Goal: Information Seeking & Learning: Learn about a topic

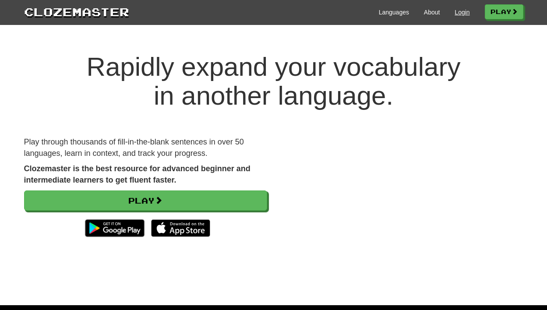
click at [462, 8] on link "Login" at bounding box center [461, 12] width 15 height 9
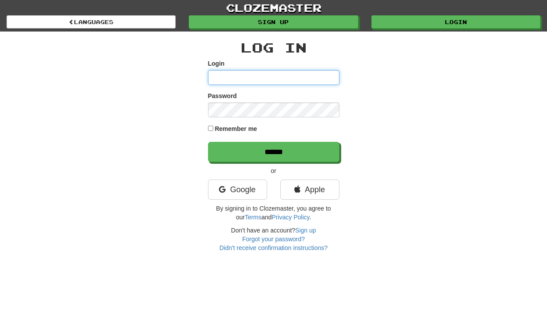
type input "**********"
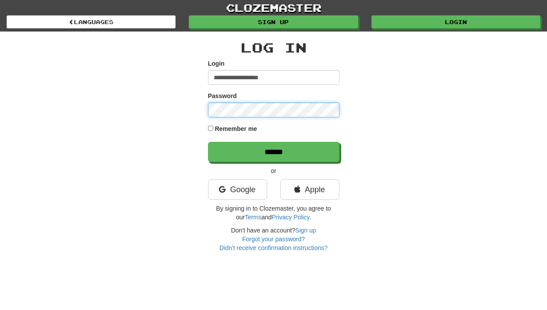
click at [273, 151] on input "******" at bounding box center [273, 152] width 131 height 20
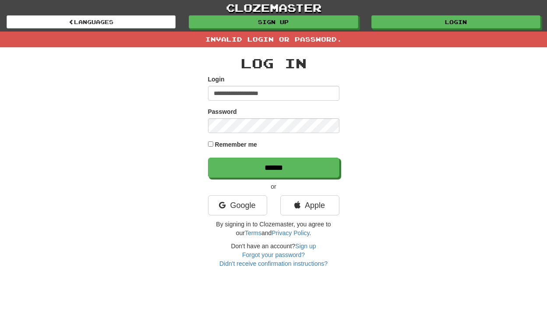
drag, startPoint x: 300, startPoint y: 88, endPoint x: 318, endPoint y: 104, distance: 24.2
click at [318, 104] on form "**********" at bounding box center [273, 126] width 131 height 103
type input "***"
click at [229, 214] on link "Google" at bounding box center [237, 205] width 59 height 20
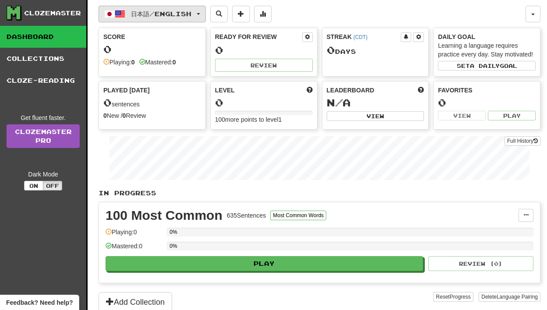
click at [151, 7] on button "日本語 / English" at bounding box center [151, 14] width 107 height 17
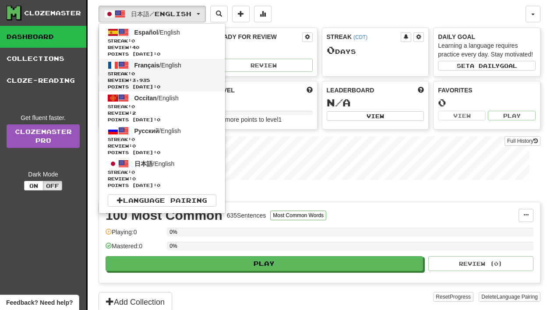
click at [155, 66] on span "Français" at bounding box center [146, 65] width 25 height 7
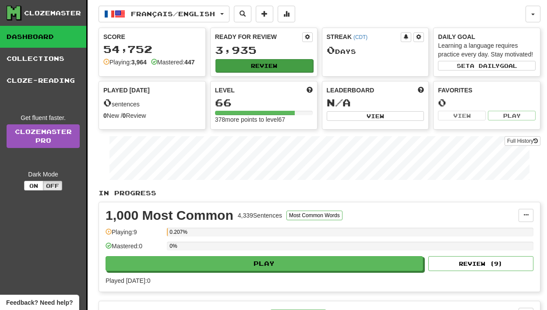
click at [244, 63] on button "Review" at bounding box center [264, 65] width 98 height 13
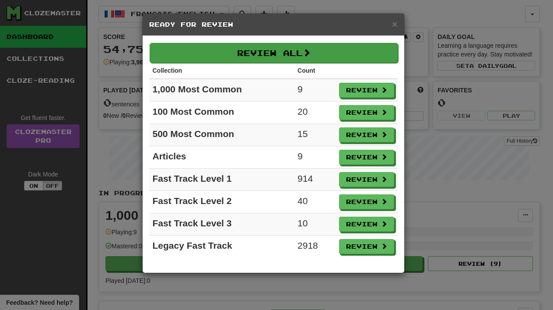
click at [259, 50] on button "Review All" at bounding box center [274, 53] width 249 height 20
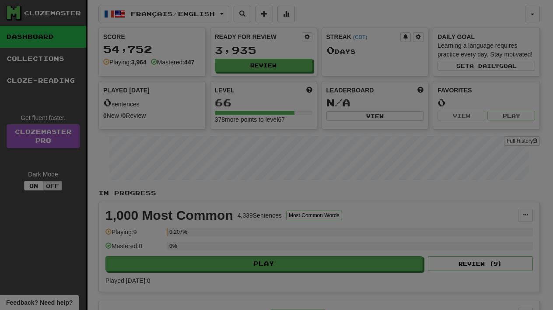
select select "**"
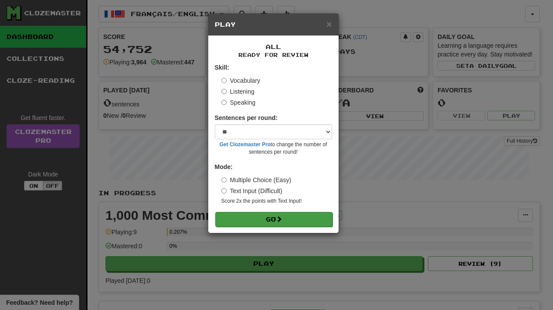
click at [256, 216] on button "Go" at bounding box center [273, 219] width 117 height 15
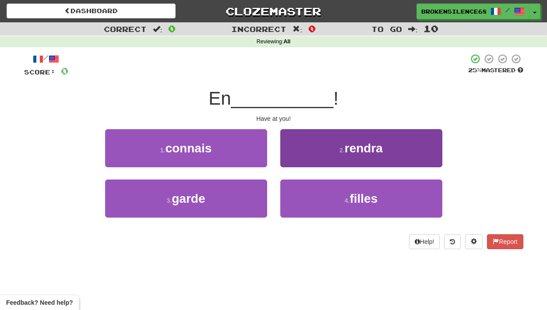
click at [311, 159] on button "2 . rendra" at bounding box center [361, 148] width 162 height 38
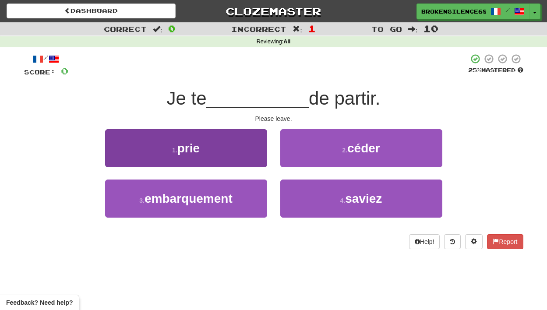
click at [249, 151] on button "1 . prie" at bounding box center [186, 148] width 162 height 38
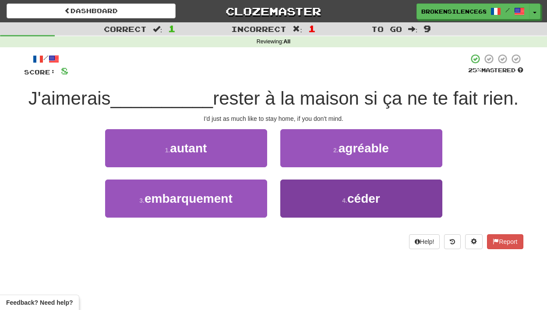
click at [319, 199] on button "4 . céder" at bounding box center [361, 198] width 162 height 38
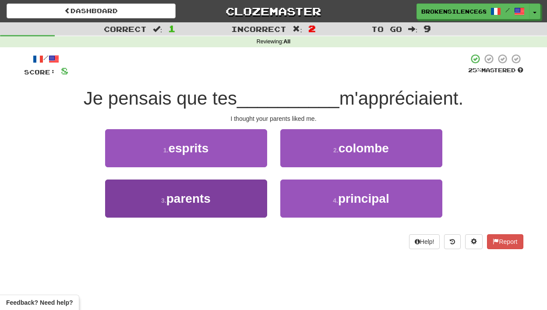
click at [241, 191] on button "3 . parents" at bounding box center [186, 198] width 162 height 38
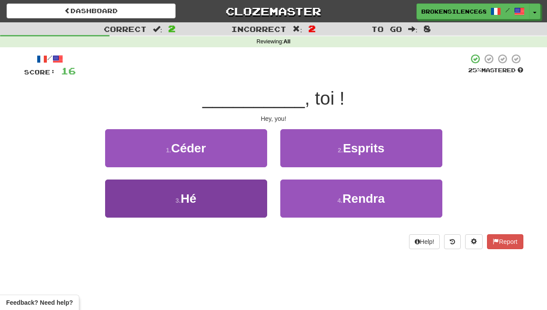
click at [259, 184] on button "3 . Hé" at bounding box center [186, 198] width 162 height 38
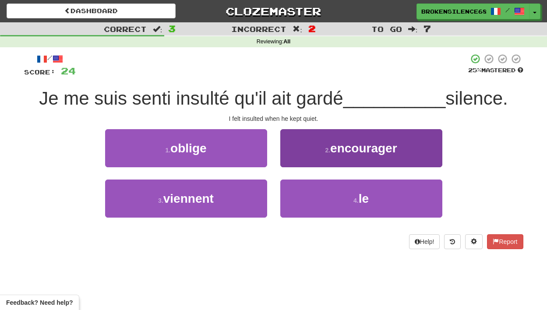
click at [298, 141] on button "2 . encourager" at bounding box center [361, 148] width 162 height 38
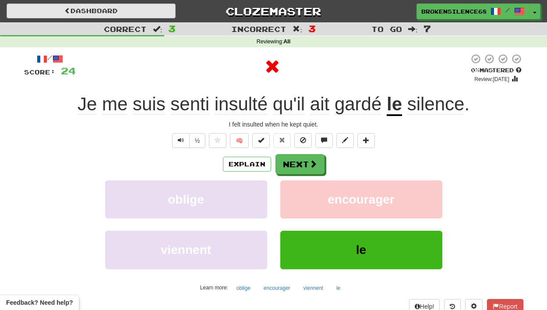
click at [144, 11] on link "Dashboard" at bounding box center [91, 11] width 169 height 15
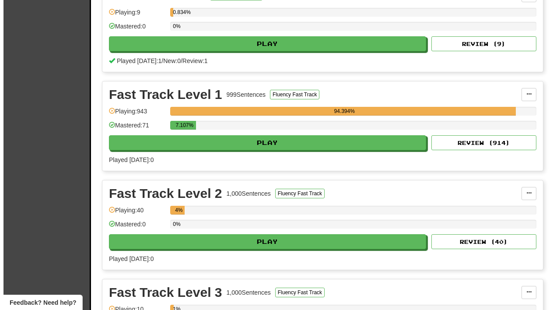
scroll to position [518, 0]
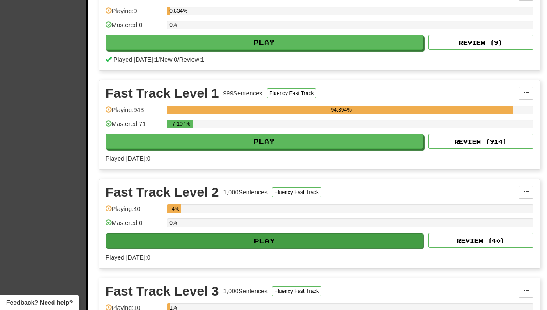
click at [207, 245] on button "Play" at bounding box center [264, 240] width 317 height 15
select select "**"
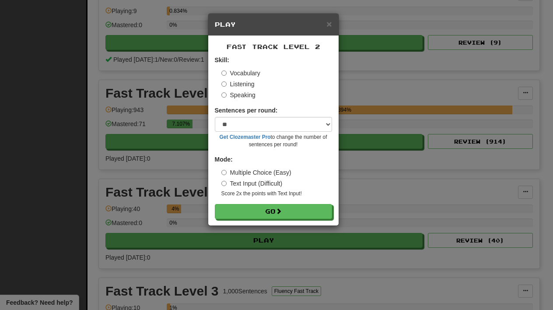
click at [260, 202] on form "Skill: Vocabulary Listening Speaking Sentences per round: * ** ** ** ** ** *** …" at bounding box center [273, 137] width 117 height 163
click at [260, 204] on button "Go" at bounding box center [273, 211] width 117 height 15
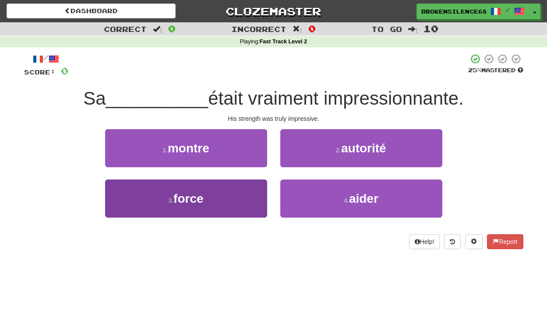
click at [238, 191] on button "3 . force" at bounding box center [186, 198] width 162 height 38
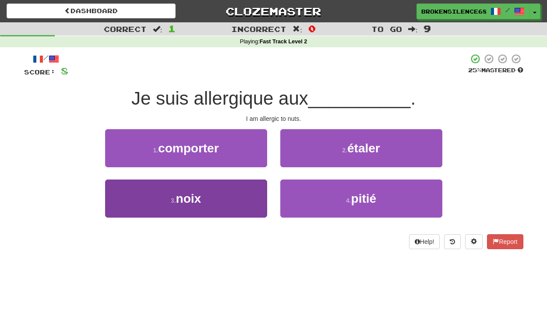
click at [256, 189] on button "3 . noix" at bounding box center [186, 198] width 162 height 38
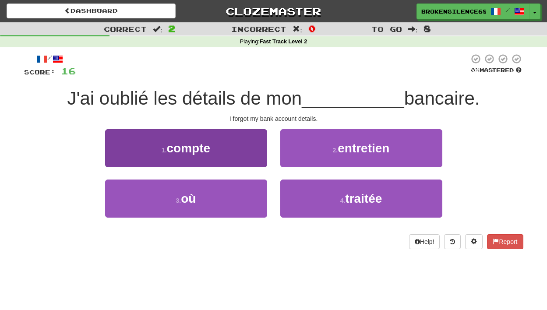
click at [239, 143] on button "1 . compte" at bounding box center [186, 148] width 162 height 38
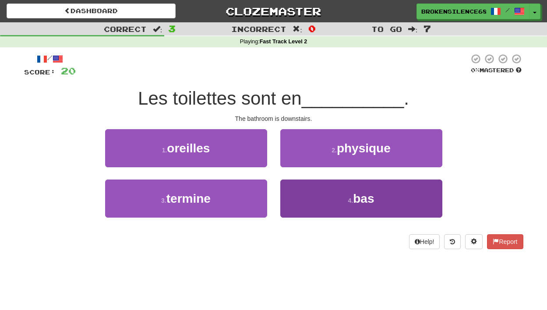
click at [323, 196] on button "4 . bas" at bounding box center [361, 198] width 162 height 38
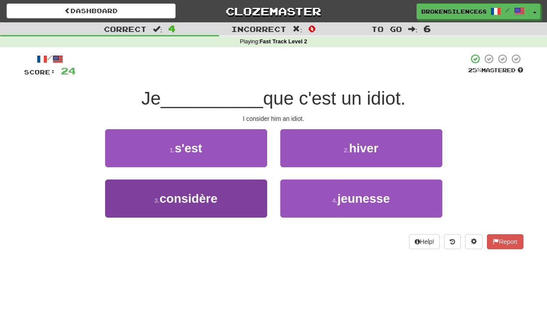
click at [250, 192] on button "3 . considère" at bounding box center [186, 198] width 162 height 38
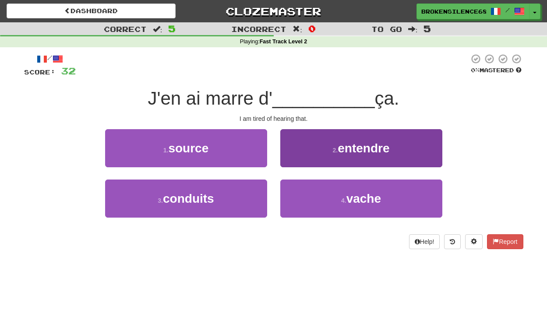
click at [328, 153] on button "2 . entendre" at bounding box center [361, 148] width 162 height 38
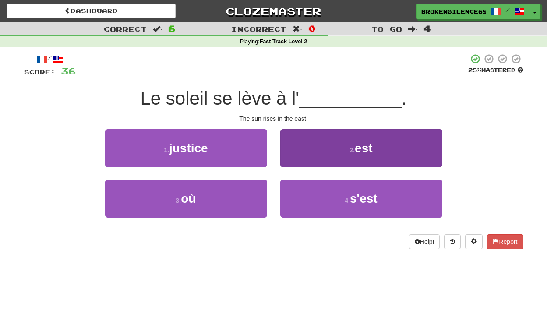
click at [306, 145] on button "2 . est" at bounding box center [361, 148] width 162 height 38
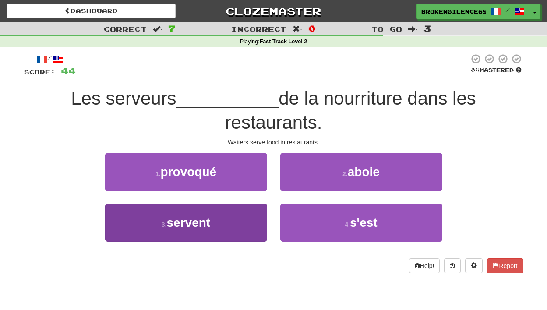
click at [221, 232] on button "3 . servent" at bounding box center [186, 222] width 162 height 38
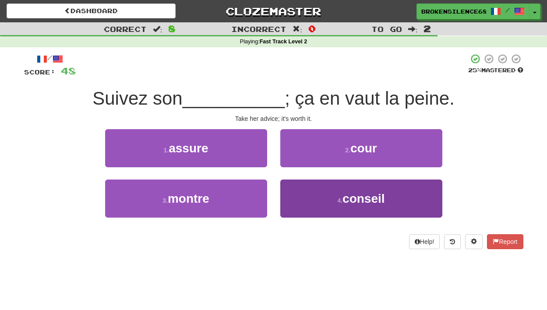
click at [312, 204] on button "4 . conseil" at bounding box center [361, 198] width 162 height 38
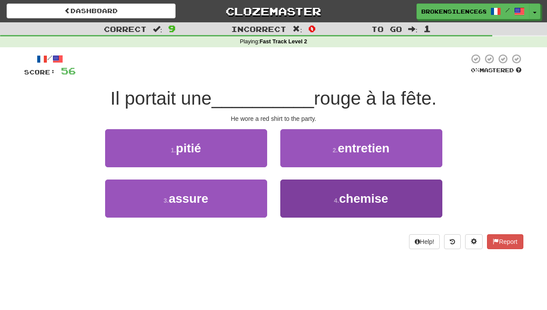
click at [306, 192] on button "4 . chemise" at bounding box center [361, 198] width 162 height 38
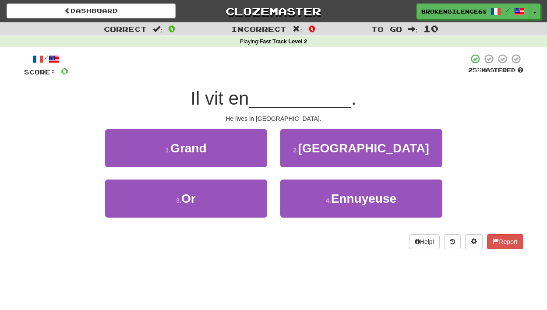
click at [316, 151] on button "2 . Angleterre" at bounding box center [361, 148] width 162 height 38
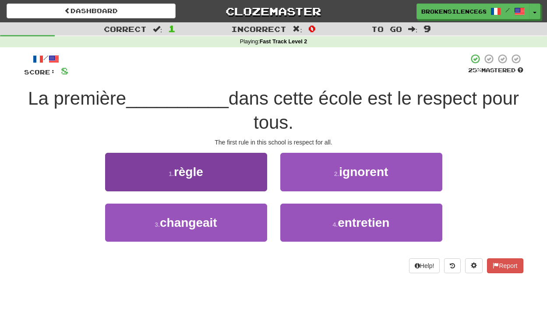
click at [213, 159] on button "1 . règle" at bounding box center [186, 172] width 162 height 38
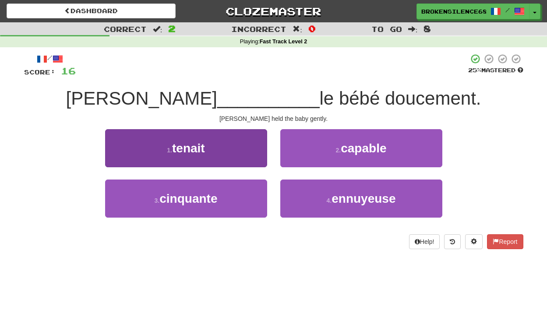
click at [246, 148] on button "1 . tenait" at bounding box center [186, 148] width 162 height 38
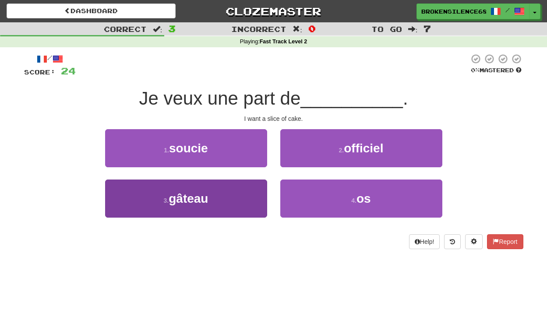
click at [239, 191] on button "3 . gâteau" at bounding box center [186, 198] width 162 height 38
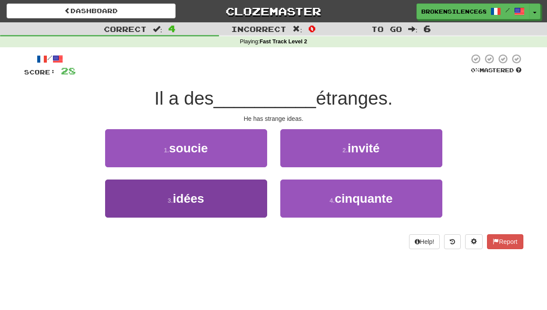
click at [234, 186] on button "3 . idées" at bounding box center [186, 198] width 162 height 38
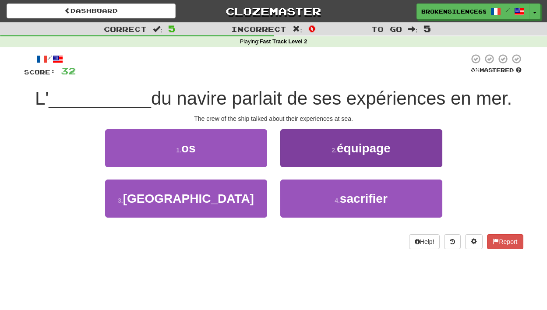
click at [333, 153] on button "2 . équipage" at bounding box center [361, 148] width 162 height 38
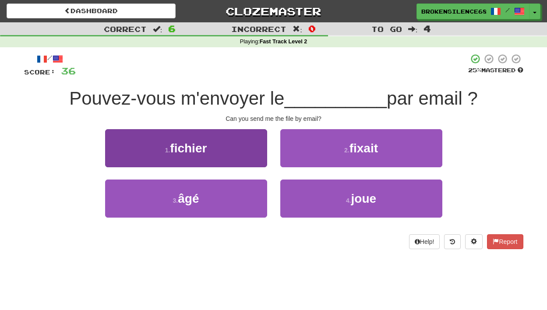
click at [253, 154] on button "1 . fichier" at bounding box center [186, 148] width 162 height 38
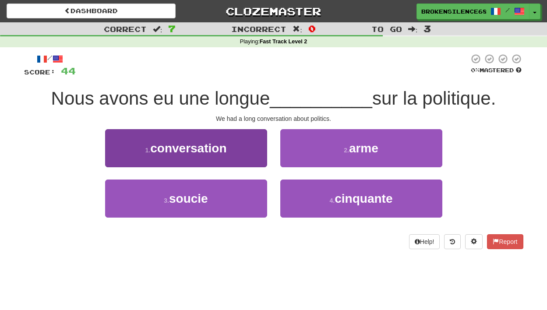
click at [226, 141] on span "conversation" at bounding box center [188, 148] width 76 height 14
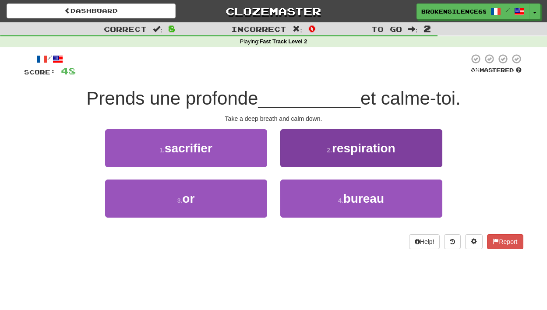
click at [307, 152] on button "2 . respiration" at bounding box center [361, 148] width 162 height 38
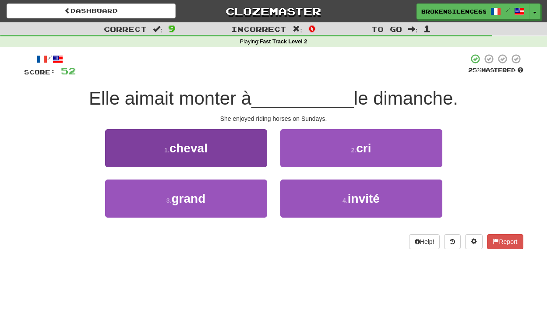
click at [245, 144] on button "1 . cheval" at bounding box center [186, 148] width 162 height 38
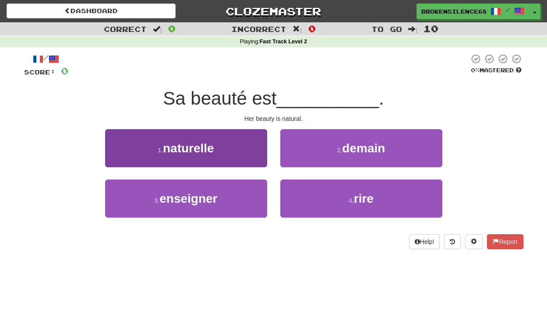
click at [235, 143] on button "1 . naturelle" at bounding box center [186, 148] width 162 height 38
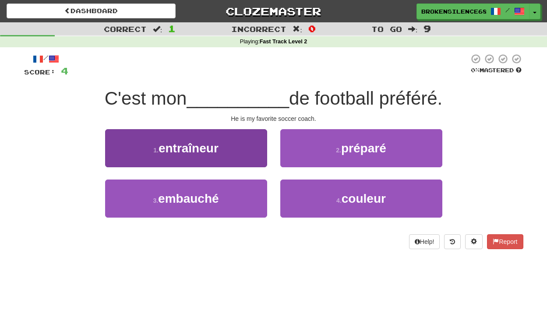
click at [235, 151] on button "1 . entraîneur" at bounding box center [186, 148] width 162 height 38
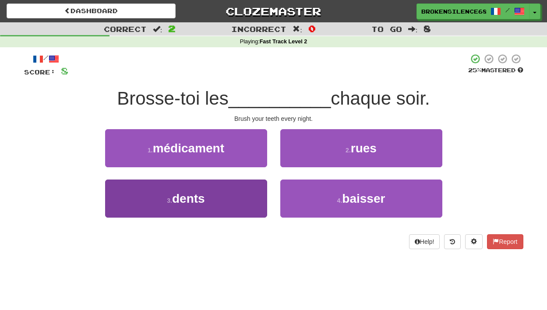
click at [224, 196] on button "3 . dents" at bounding box center [186, 198] width 162 height 38
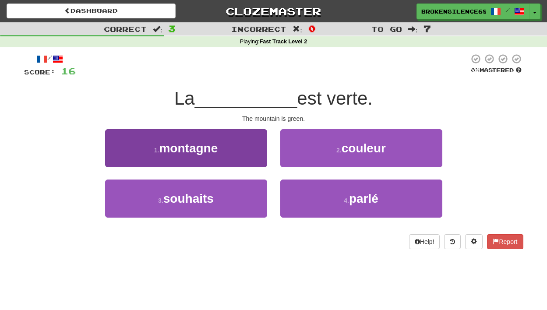
click at [227, 160] on button "1 . montagne" at bounding box center [186, 148] width 162 height 38
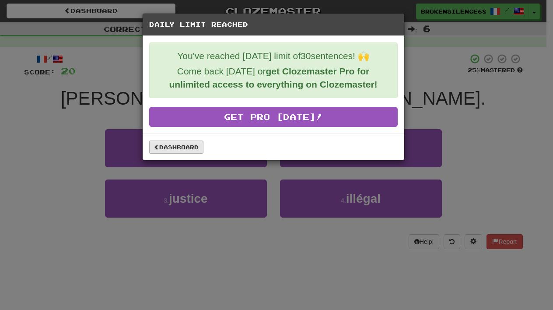
click at [176, 151] on link "Dashboard" at bounding box center [176, 146] width 54 height 13
